Goal: Task Accomplishment & Management: Manage account settings

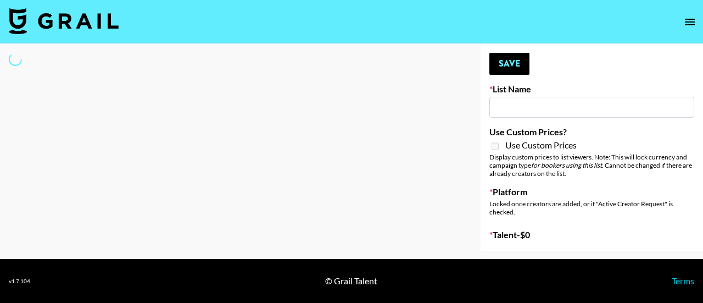
type input "Laundry Day - Supermodel"
select select "Song"
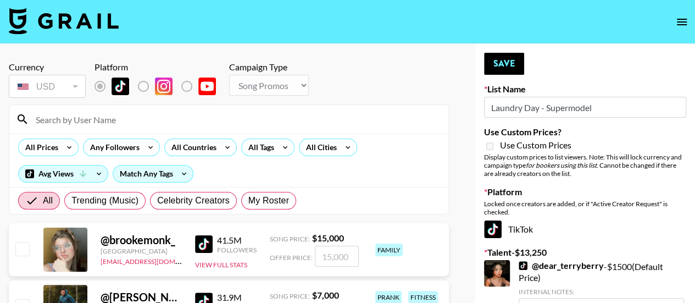
click at [78, 115] on input at bounding box center [235, 119] width 413 height 18
type input "giacanning"
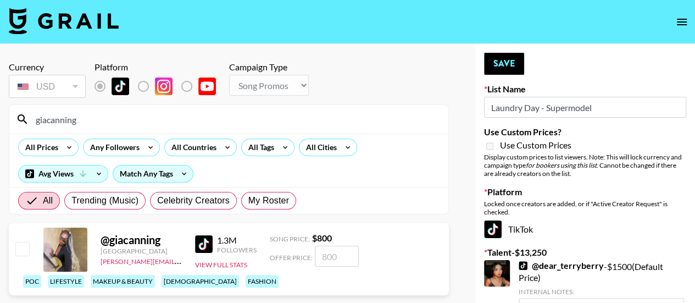
click at [24, 255] on input "checkbox" at bounding box center [21, 248] width 13 height 13
checkbox input "true"
click at [346, 266] on input "800" at bounding box center [337, 256] width 44 height 21
type input "8"
checkbox input "false"
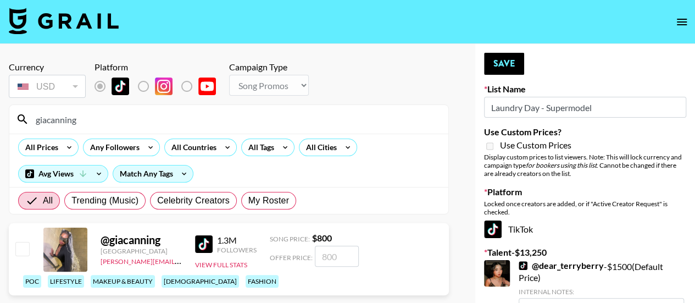
type input "3"
checkbox input "true"
type input "300"
click at [490, 152] on div "Use Custom Prices" at bounding box center [585, 146] width 202 height 13
click at [504, 71] on button "Save" at bounding box center [504, 64] width 40 height 22
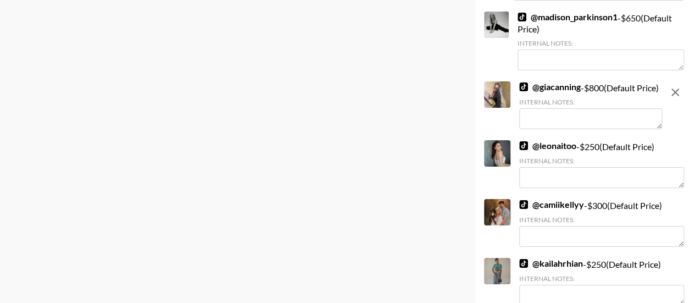
scroll to position [1949, 0]
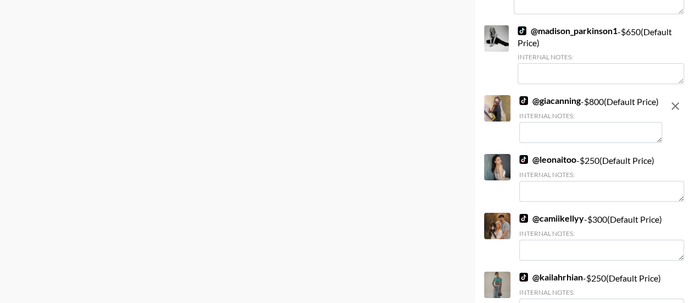
click at [627, 143] on textarea at bounding box center [590, 132] width 143 height 21
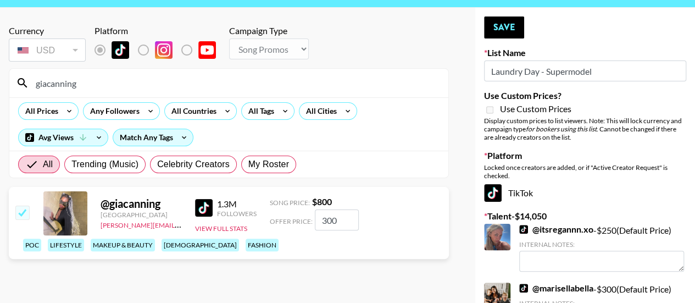
scroll to position [0, 0]
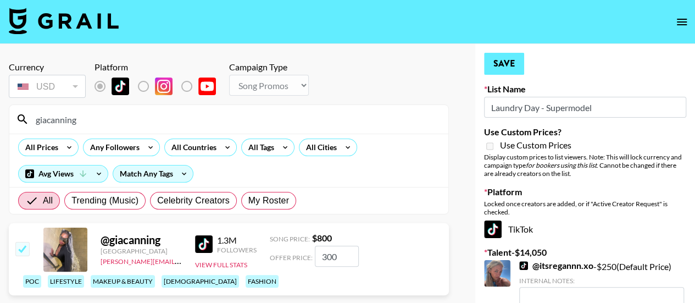
type textarea "offer price $300"
click at [514, 63] on button "Save" at bounding box center [504, 64] width 40 height 22
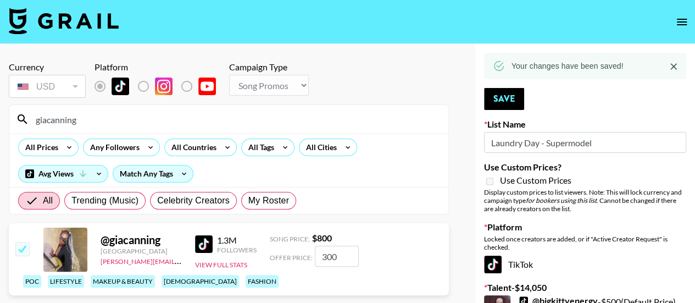
click at [102, 120] on input "giacanning" at bounding box center [235, 119] width 413 height 18
click at [101, 120] on input "giacanning" at bounding box center [235, 119] width 413 height 18
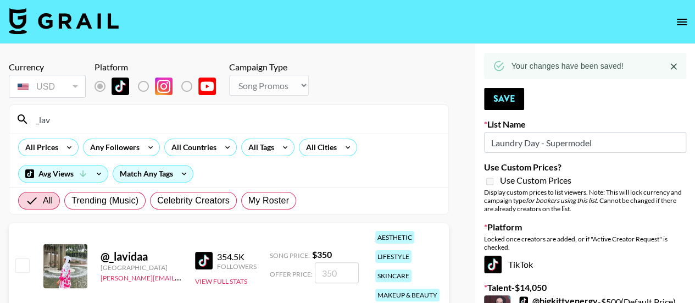
type input "_lav"
click at [24, 264] on input "checkbox" at bounding box center [21, 264] width 13 height 13
checkbox input "true"
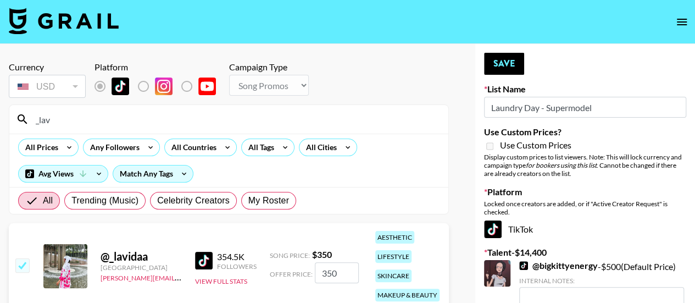
click at [350, 272] on input "350" at bounding box center [337, 272] width 44 height 21
type input "3"
checkbox input "false"
type input "3"
checkbox input "true"
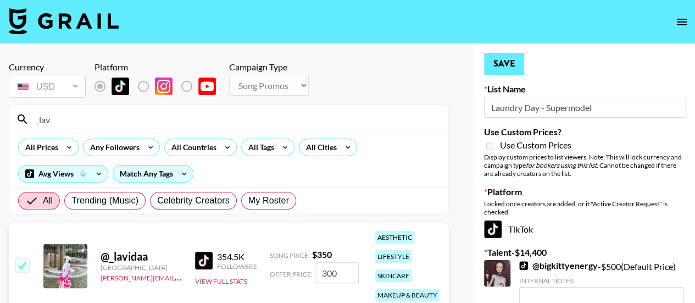
type input "300"
click at [502, 56] on button "Save" at bounding box center [504, 64] width 40 height 22
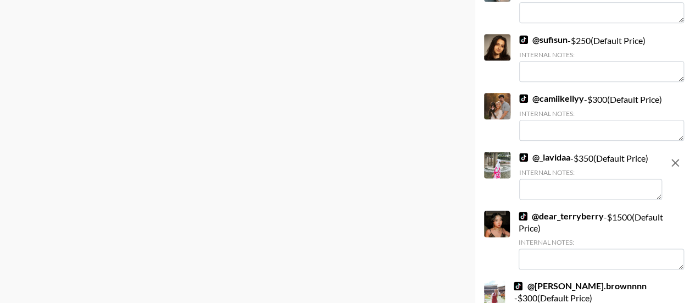
scroll to position [606, 0]
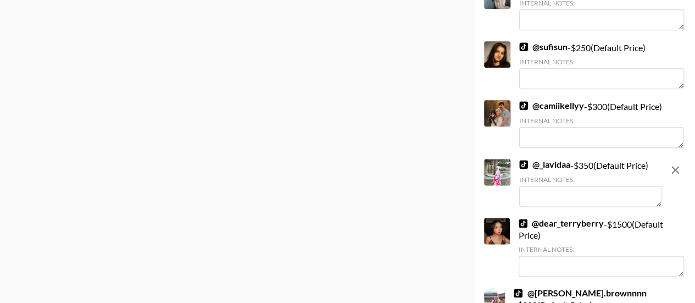
click at [606, 202] on textarea at bounding box center [590, 196] width 143 height 21
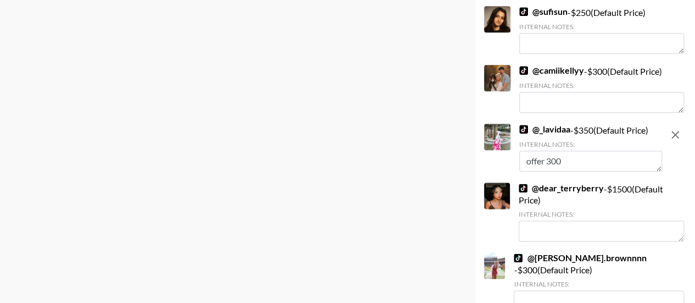
scroll to position [0, 0]
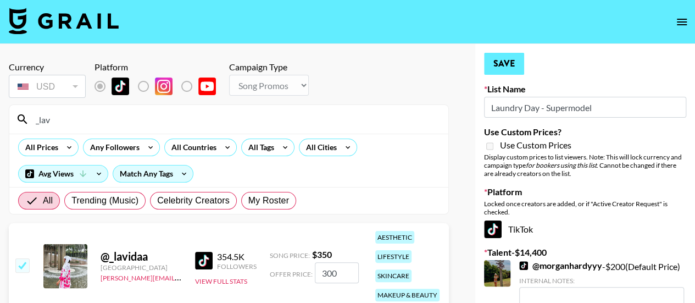
type textarea "offer 300"
click at [506, 66] on button "Save" at bounding box center [504, 64] width 40 height 22
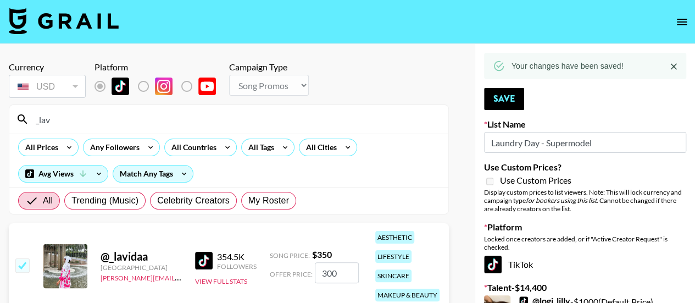
click at [210, 124] on input "_lav" at bounding box center [235, 119] width 413 height 18
type input "_"
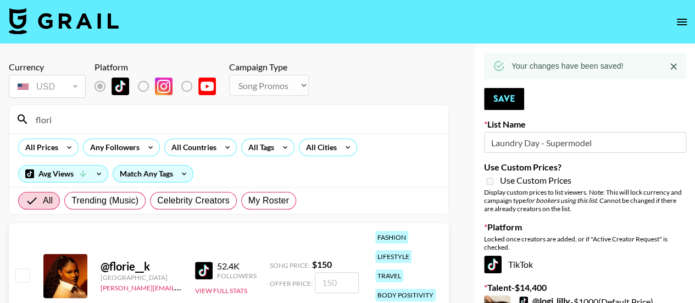
type input "flori"
click at [20, 274] on input "checkbox" at bounding box center [21, 274] width 13 height 13
checkbox input "true"
type input "150"
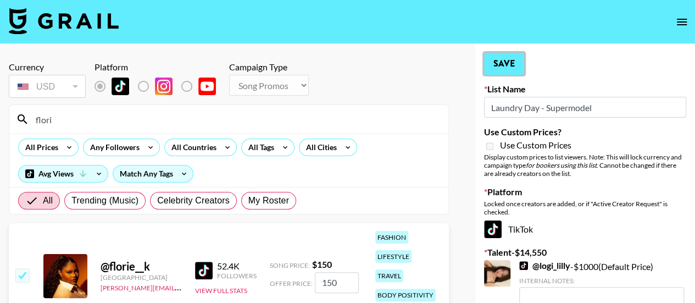
click at [510, 55] on button "Save" at bounding box center [504, 64] width 40 height 22
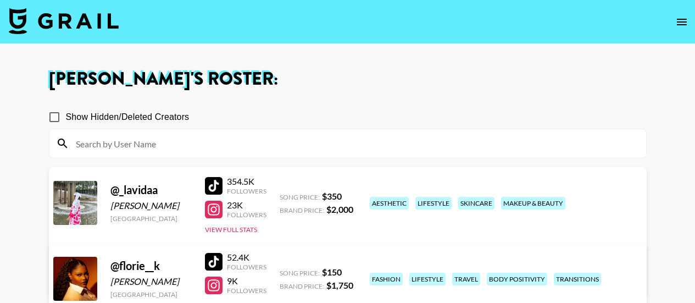
scroll to position [176, 0]
